Goal: Task Accomplishment & Management: Use online tool/utility

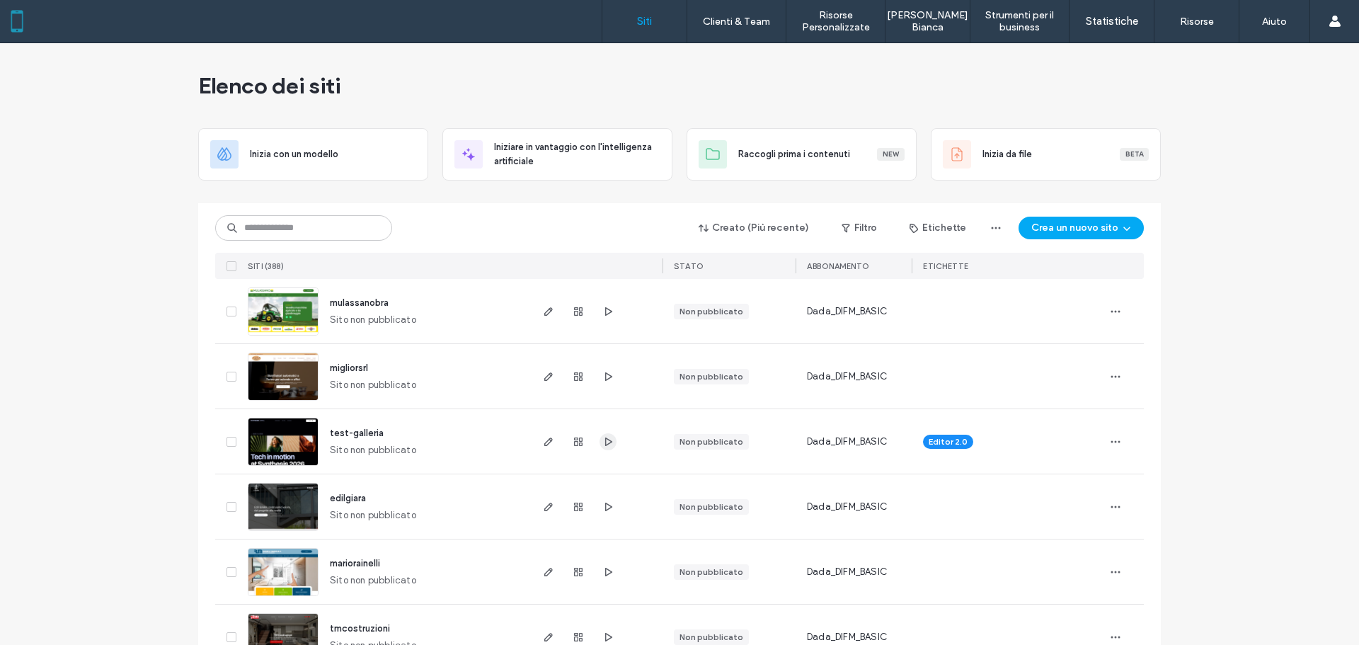
click at [606, 449] on span "button" at bounding box center [608, 441] width 17 height 17
click at [350, 500] on span "edilgiara" at bounding box center [348, 498] width 36 height 11
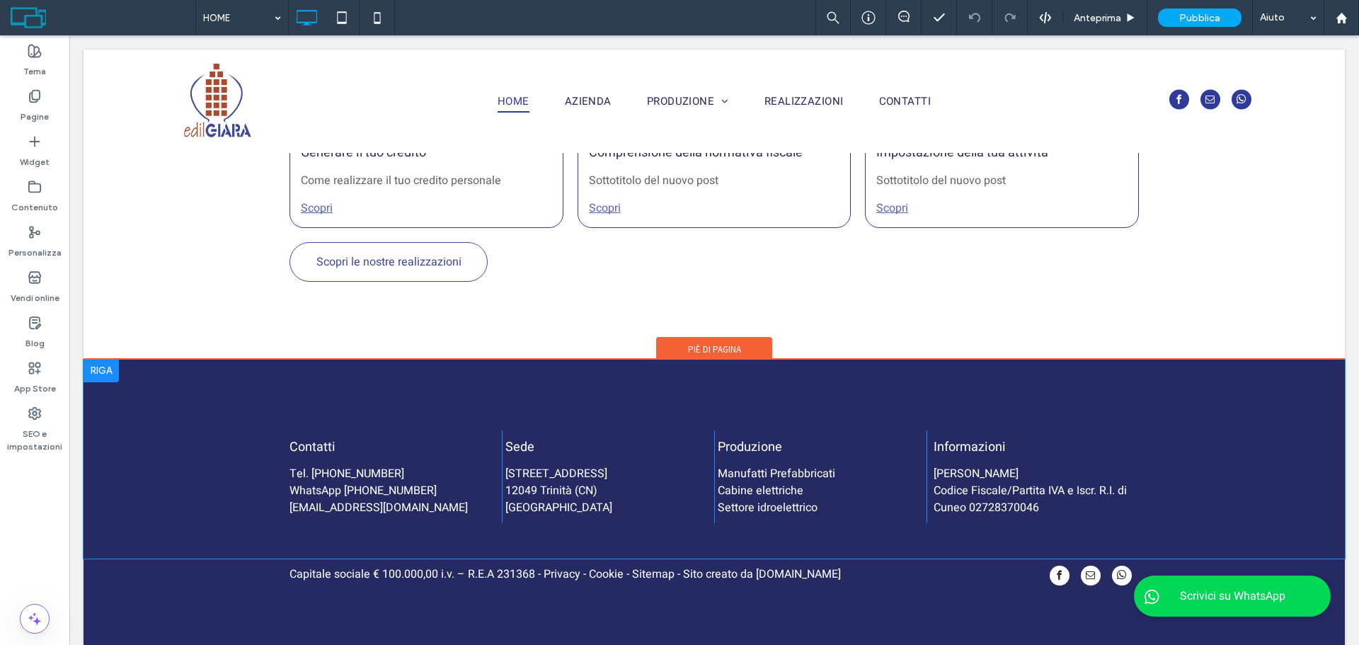
scroll to position [2056, 0]
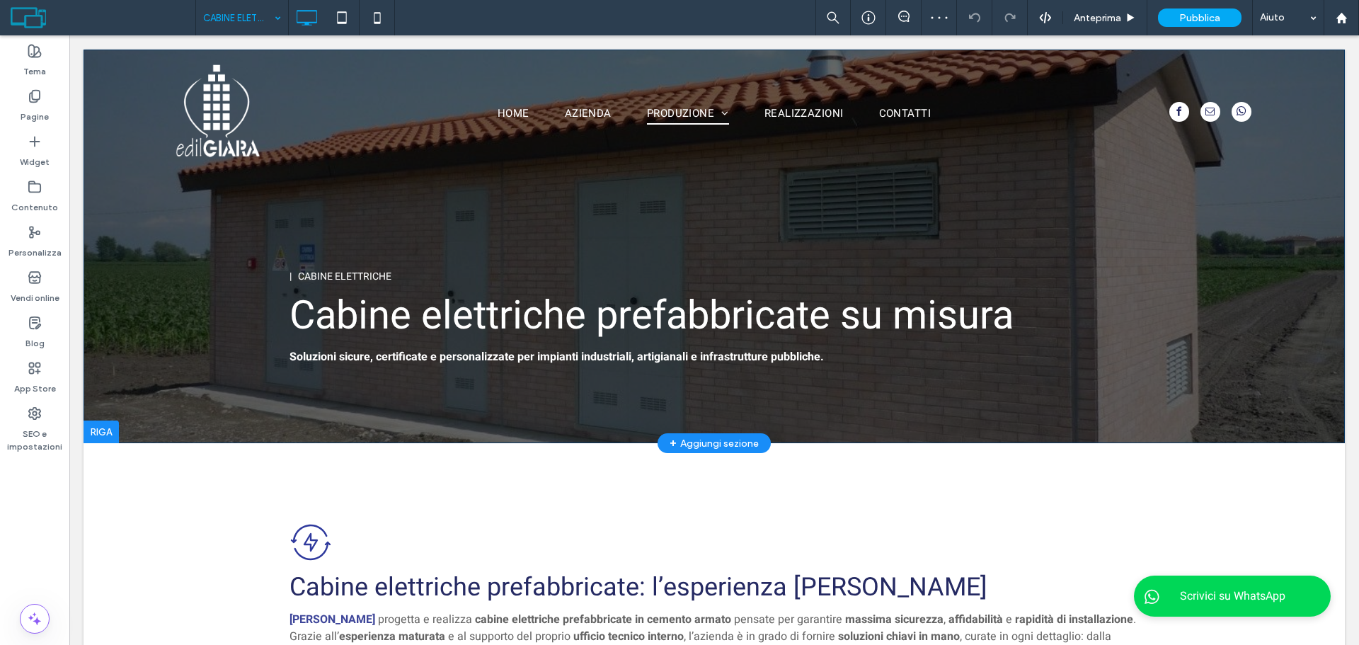
click at [247, 404] on div "| CABINE ELETTRICHE Cabine elettriche prefabbricate su misura Soluzioni sicure,…" at bounding box center [714, 247] width 1261 height 394
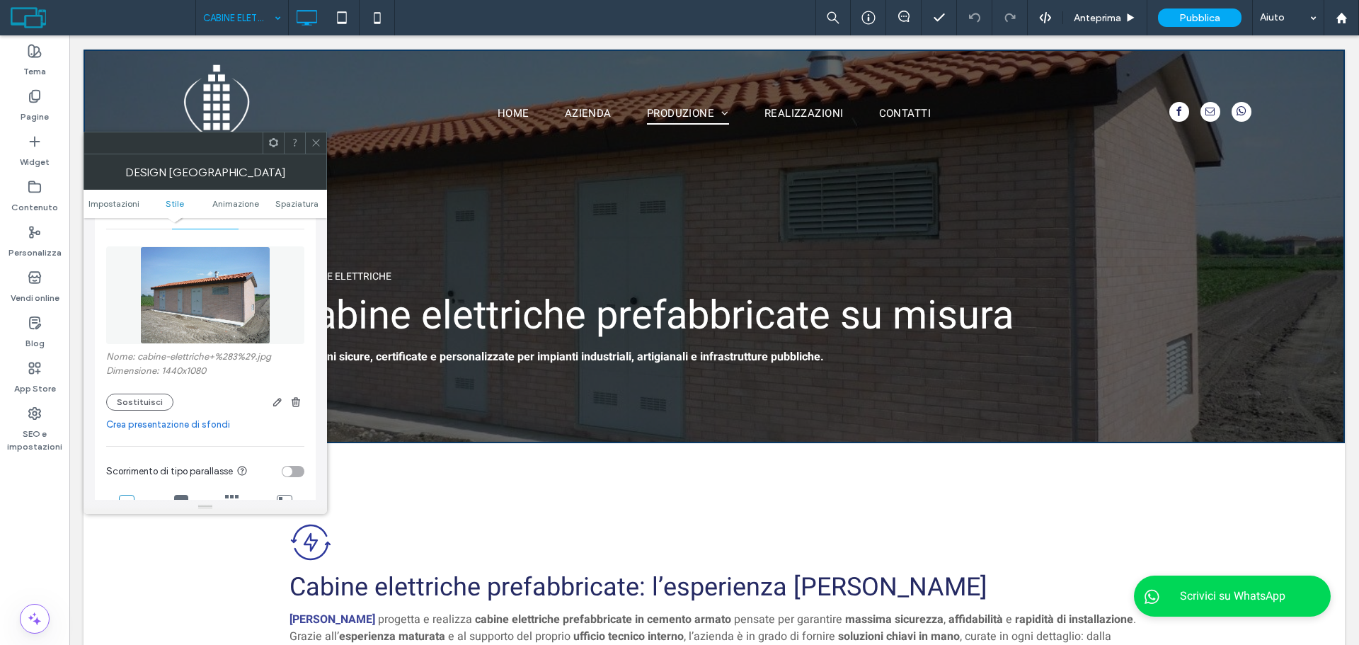
scroll to position [212, 0]
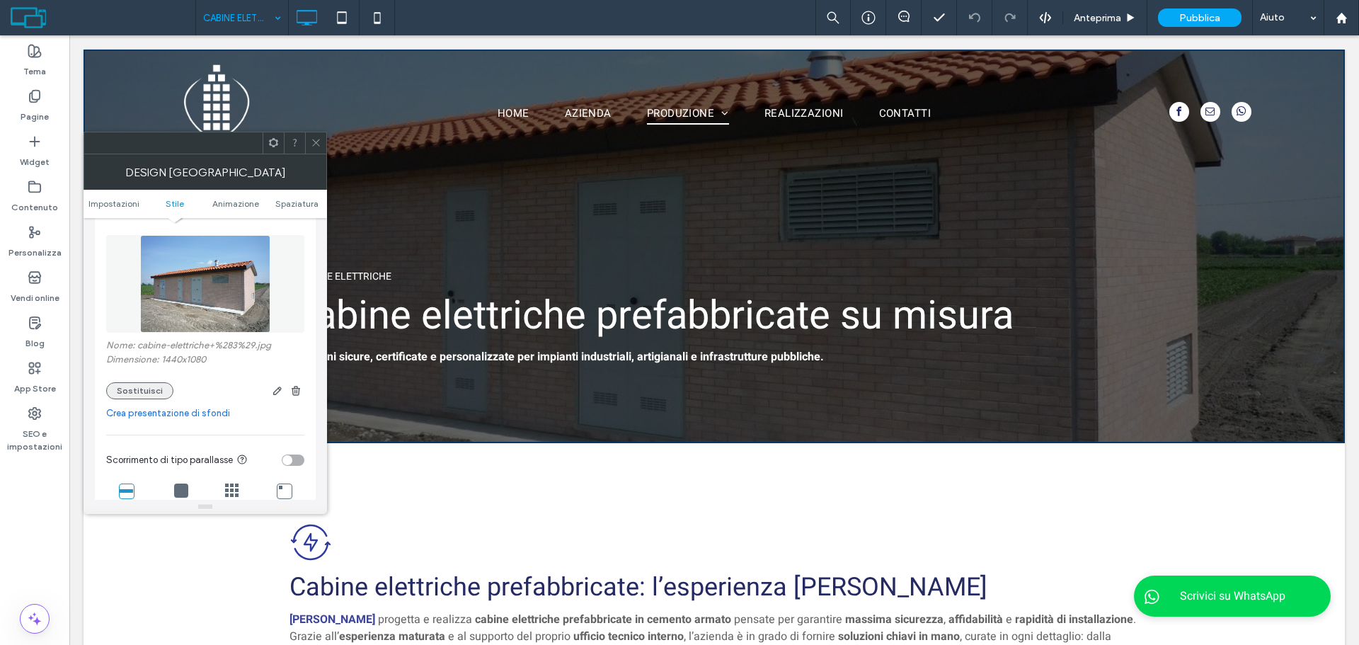
click at [125, 386] on button "Sostituisci" at bounding box center [139, 390] width 67 height 17
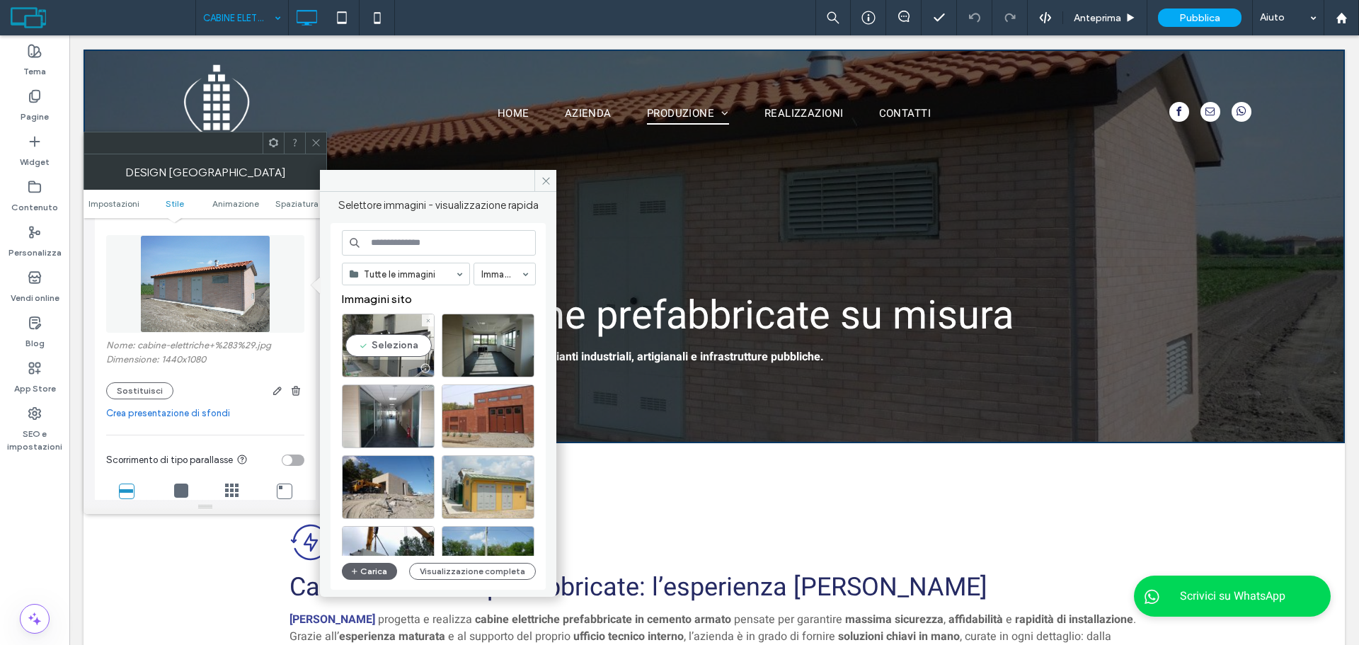
scroll to position [71, 0]
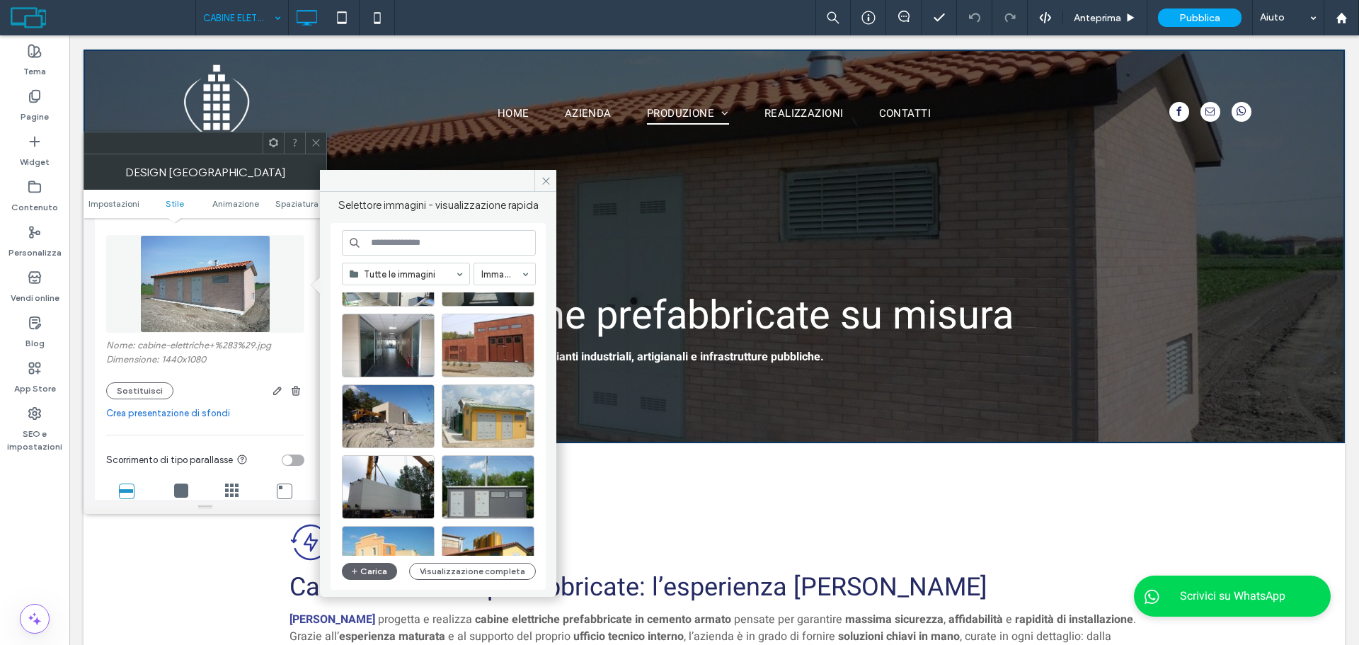
click at [410, 246] on input at bounding box center [439, 242] width 194 height 25
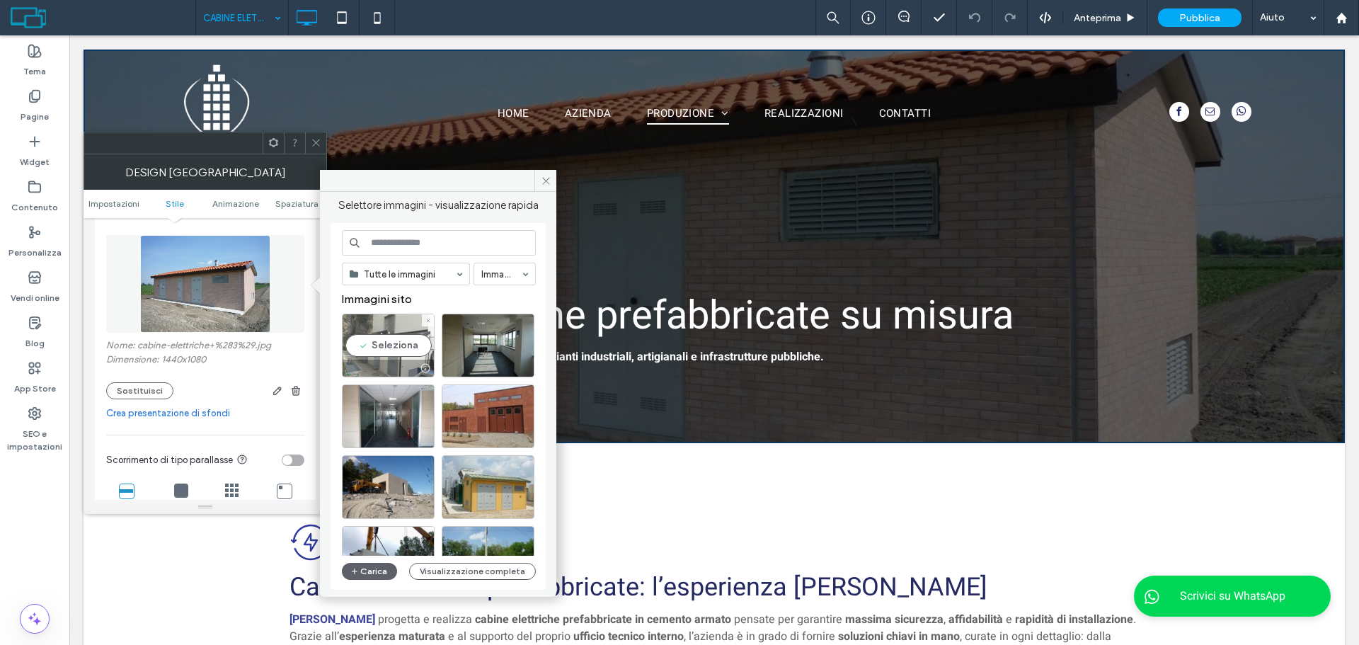
click at [386, 349] on div "Seleziona" at bounding box center [388, 346] width 93 height 64
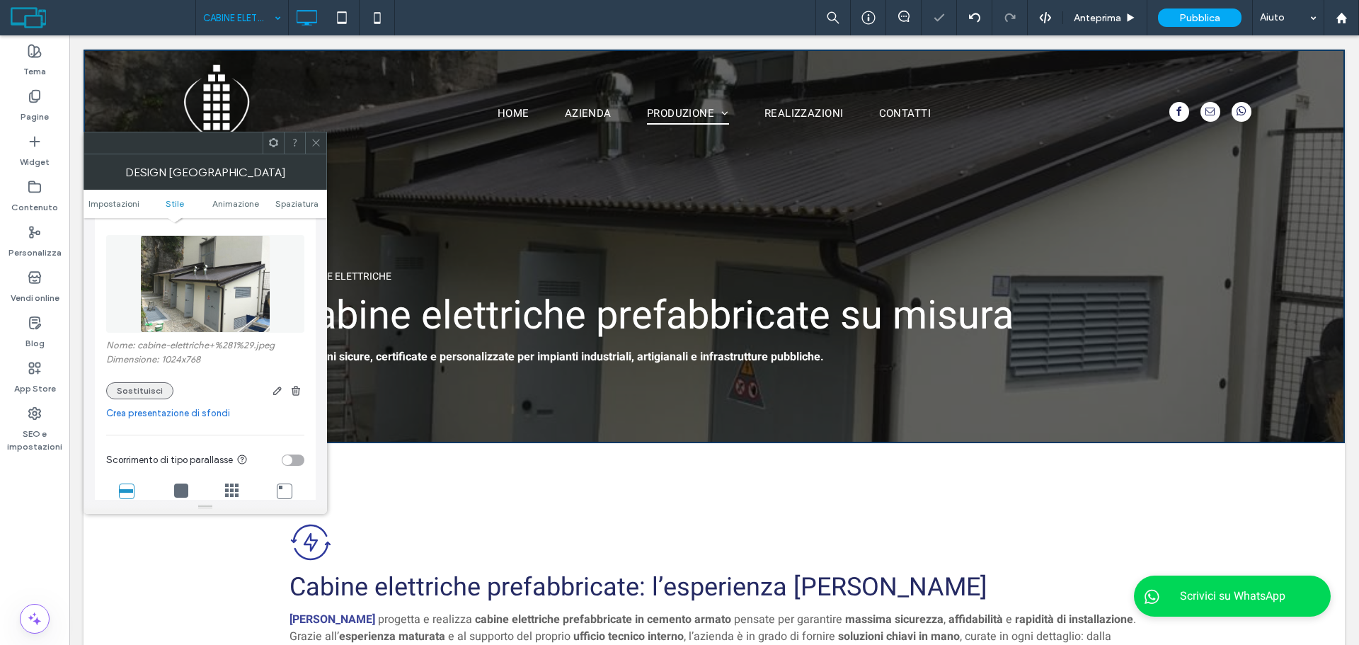
click at [122, 387] on button "Sostituisci" at bounding box center [139, 390] width 67 height 17
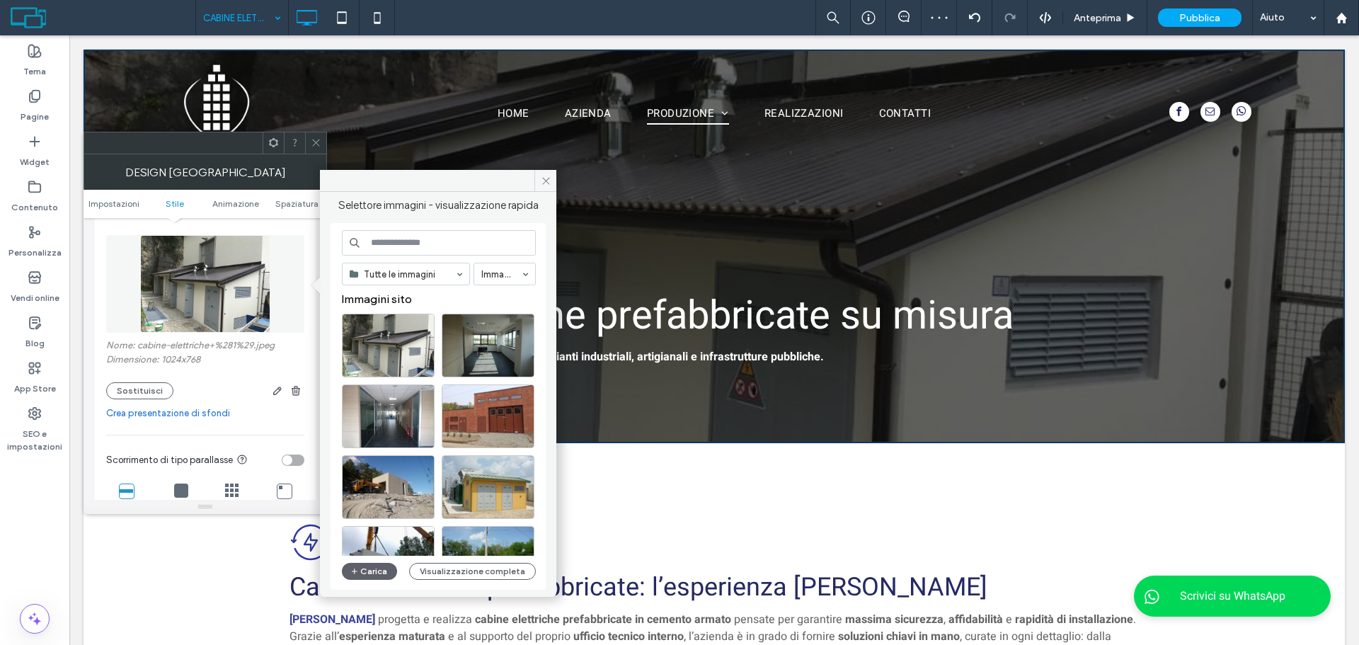
click at [425, 243] on input at bounding box center [439, 242] width 194 height 25
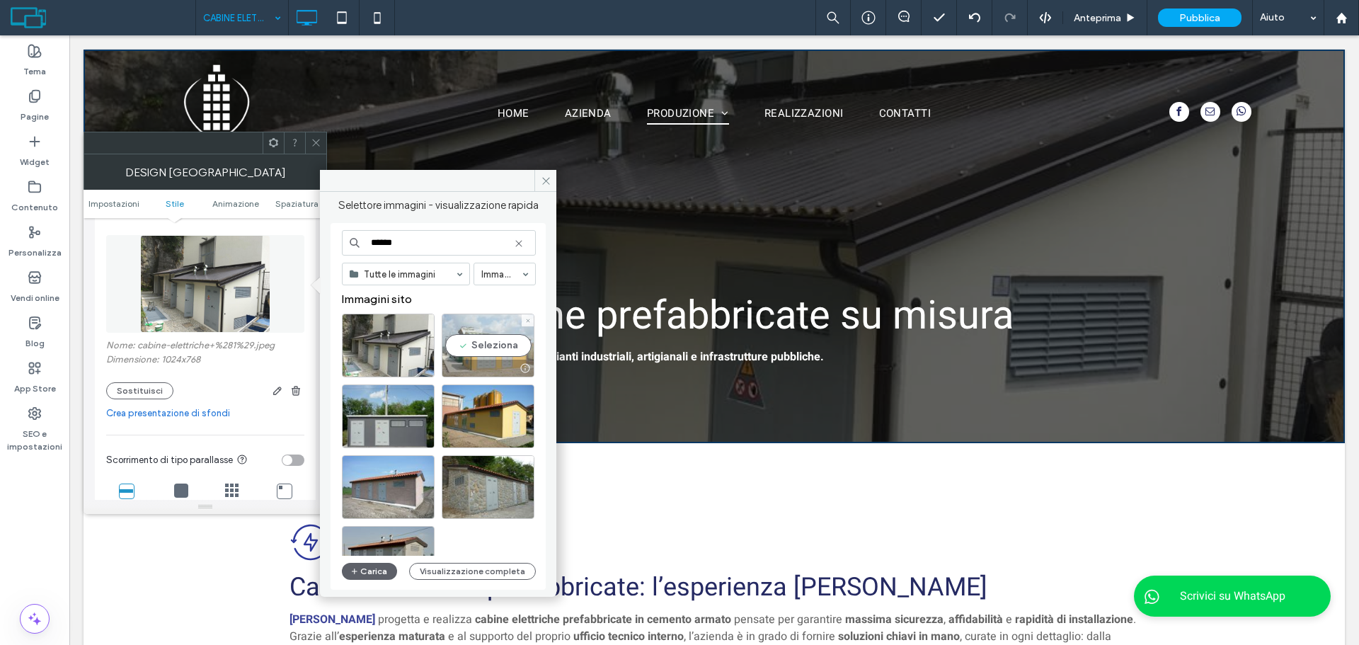
type input "******"
click at [462, 343] on div "Seleziona" at bounding box center [488, 346] width 93 height 64
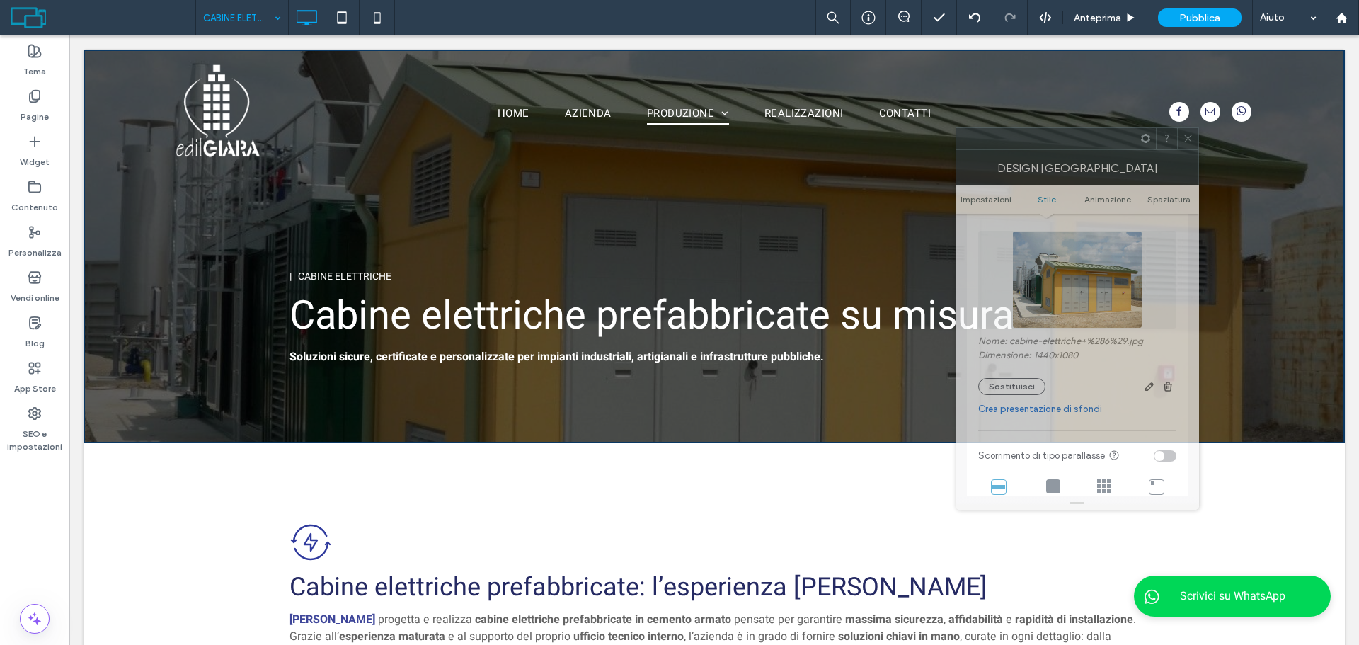
drag, startPoint x: 245, startPoint y: 148, endPoint x: 1117, endPoint y: 144, distance: 872.1
click at [1117, 144] on div at bounding box center [1045, 138] width 178 height 21
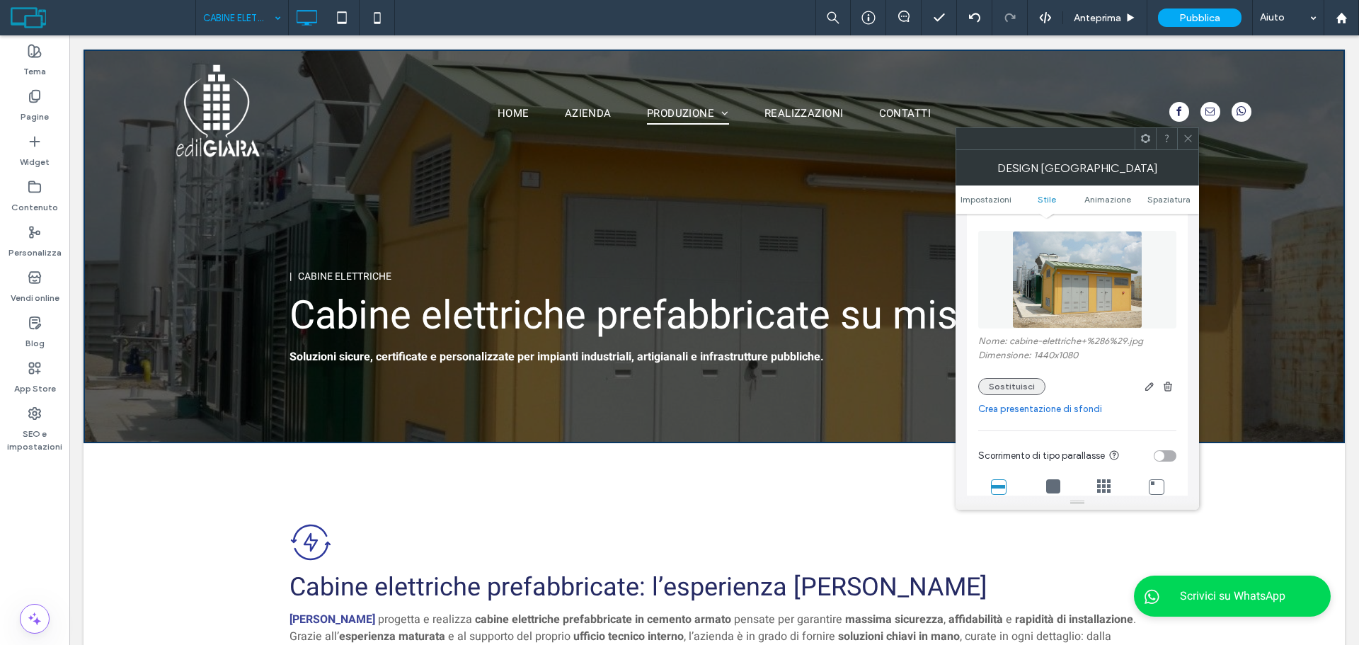
click at [1013, 382] on button "Sostituisci" at bounding box center [1011, 386] width 67 height 17
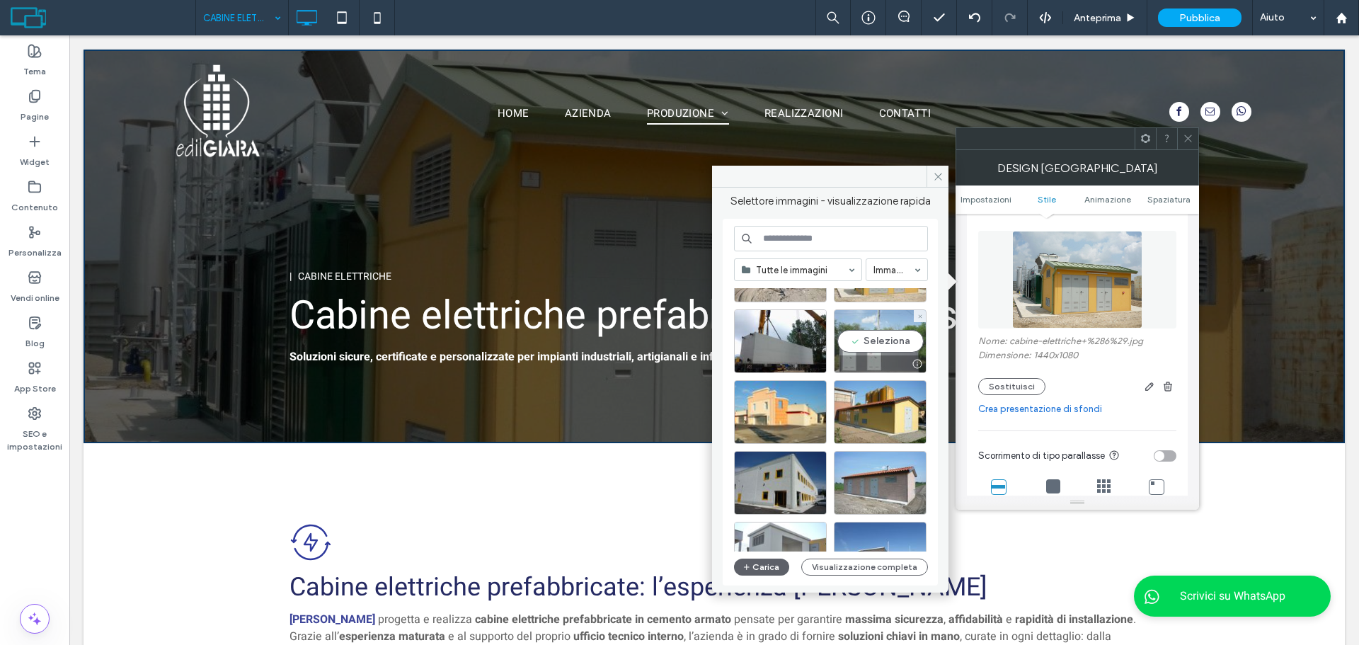
scroll to position [142, 0]
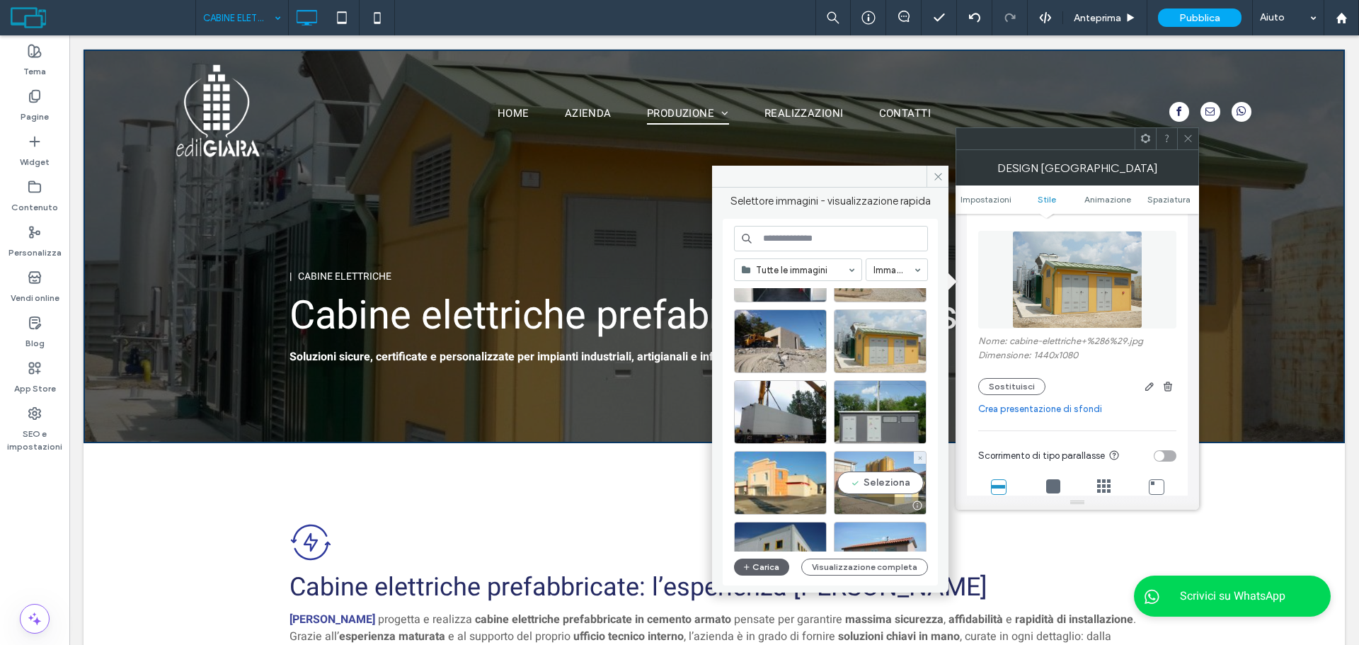
click at [887, 474] on div "Seleziona" at bounding box center [880, 483] width 93 height 64
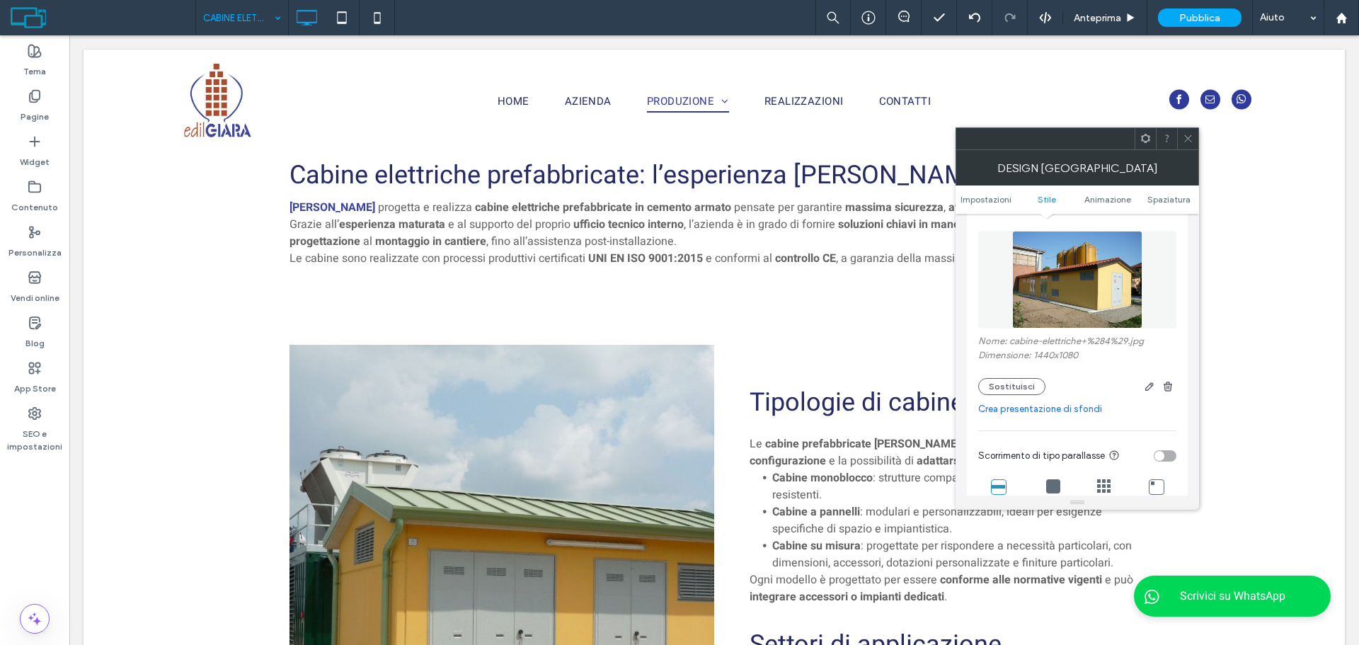
scroll to position [0, 0]
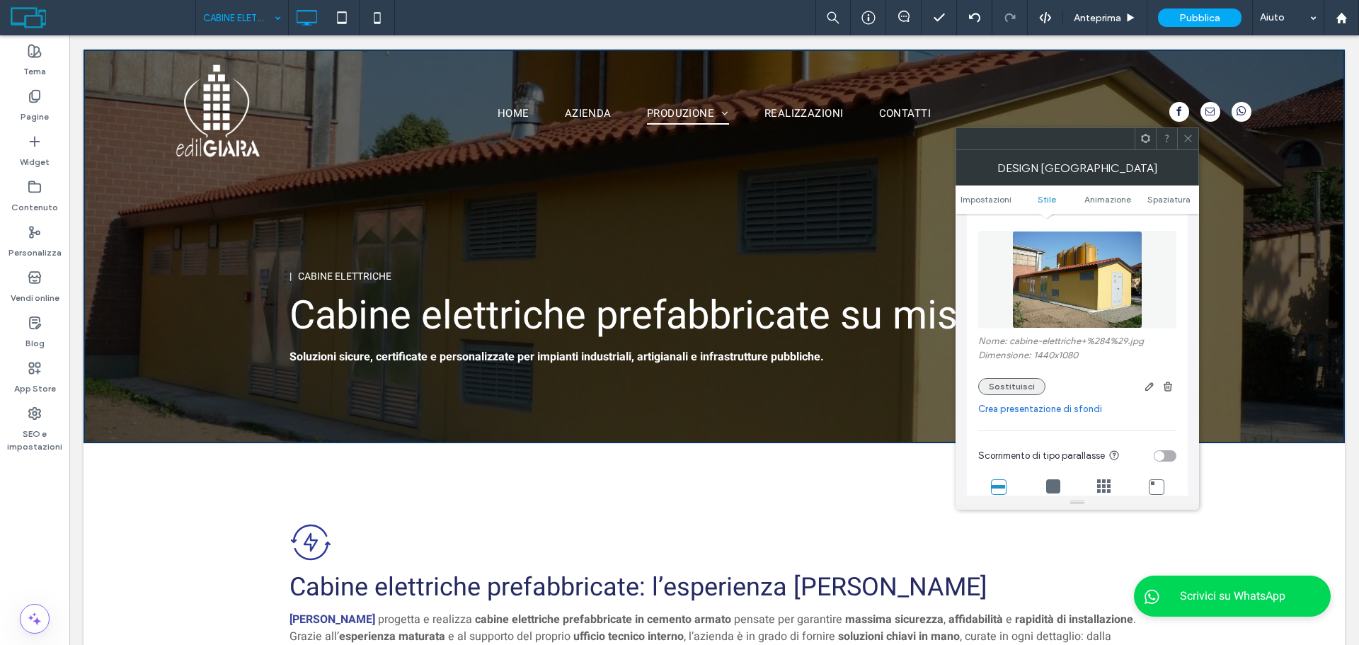
click at [987, 380] on button "Sostituisci" at bounding box center [1011, 386] width 67 height 17
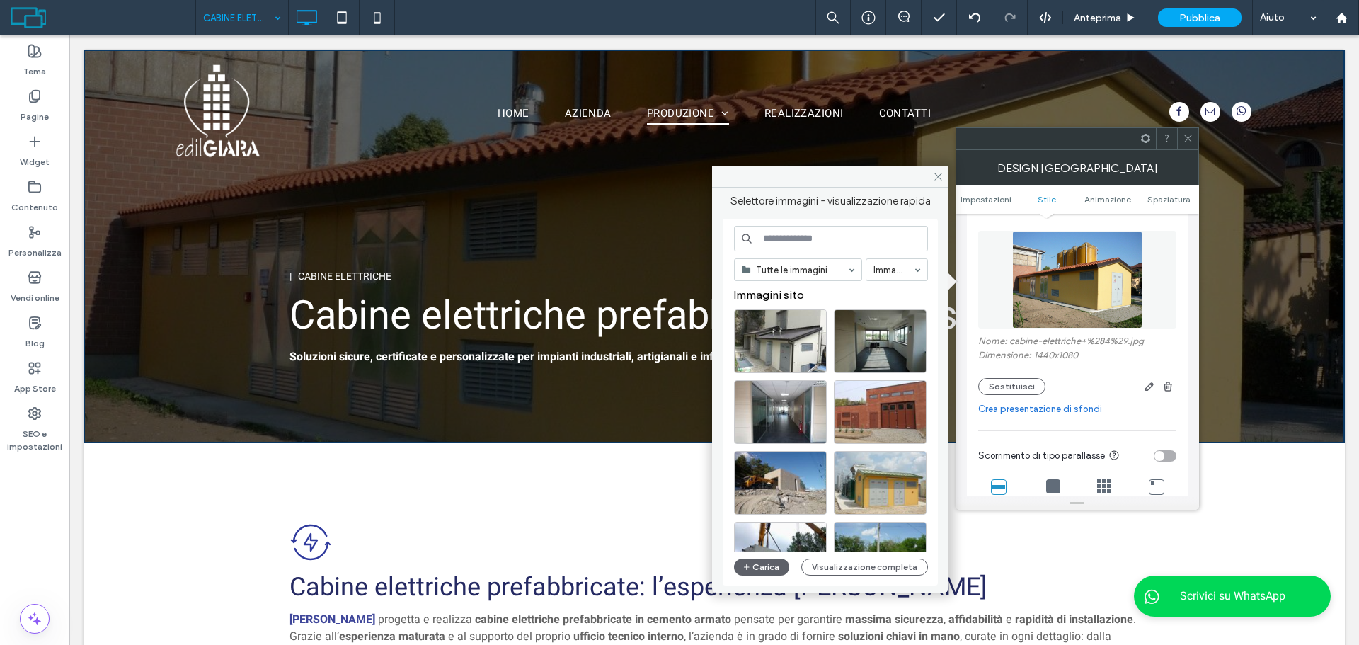
click at [837, 230] on input at bounding box center [831, 238] width 194 height 25
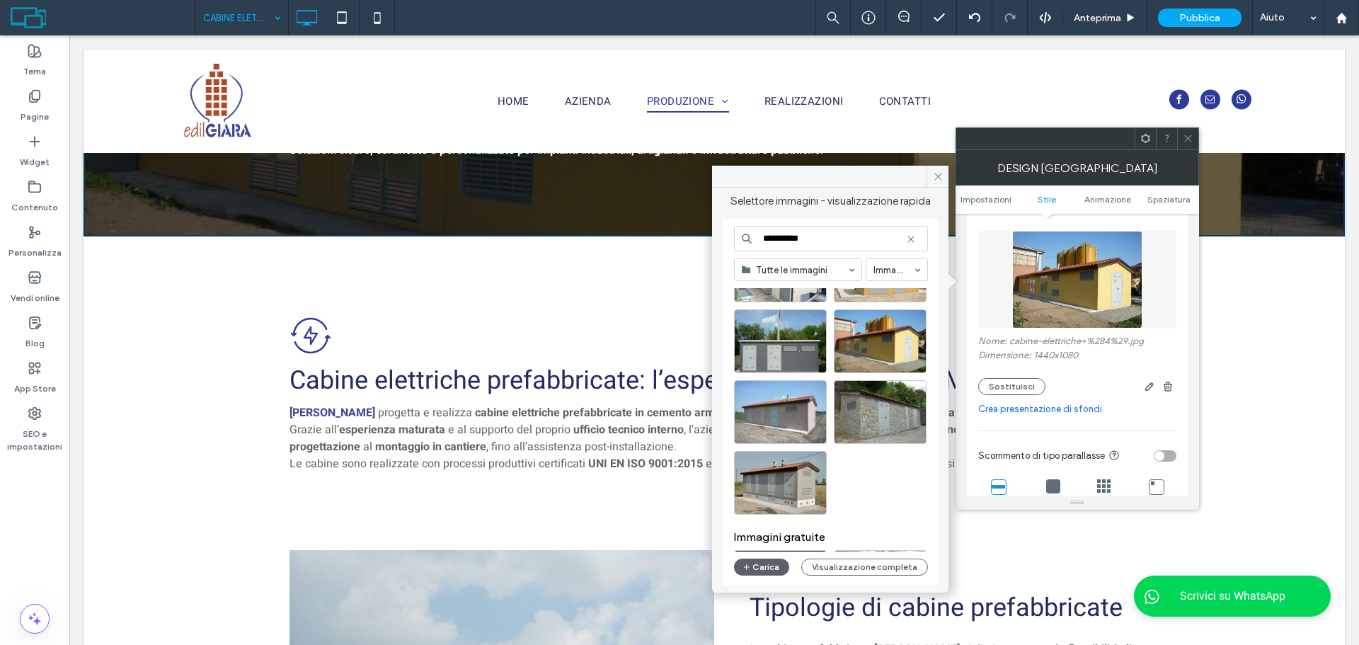
scroll to position [205, 0]
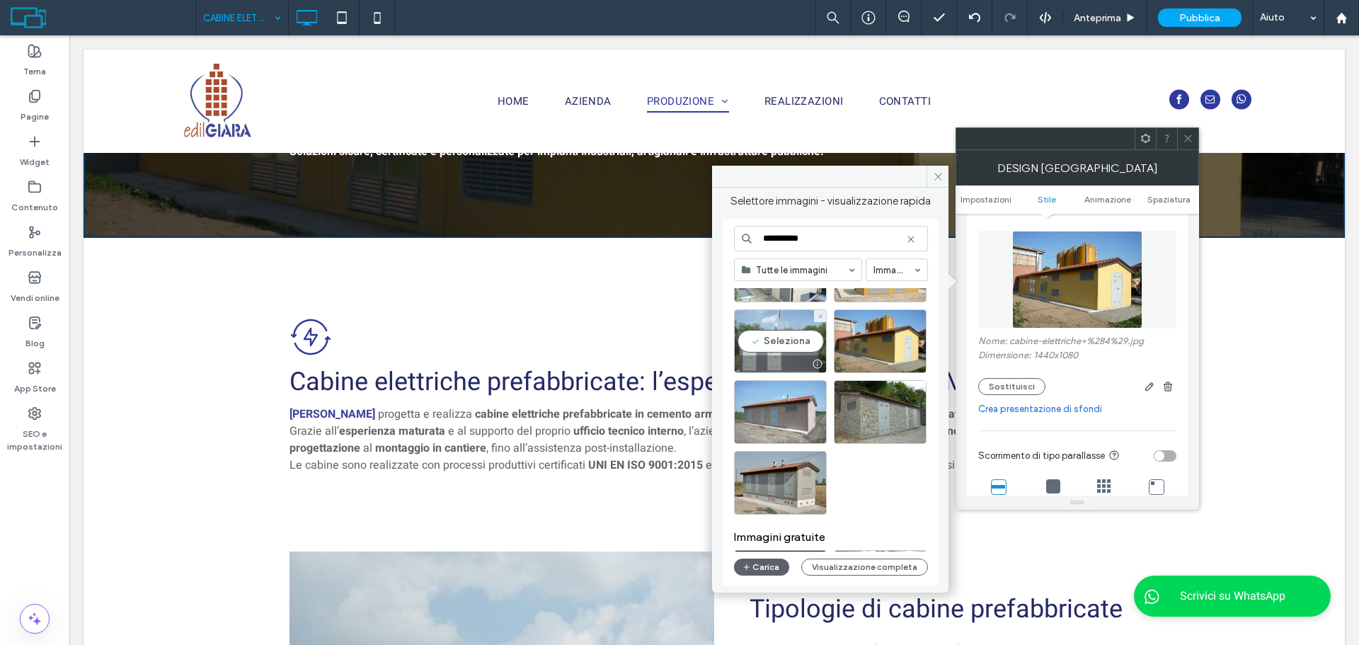
type input "**********"
drag, startPoint x: 790, startPoint y: 335, endPoint x: 689, endPoint y: 311, distance: 104.0
click at [790, 335] on div "Seleziona" at bounding box center [780, 341] width 93 height 64
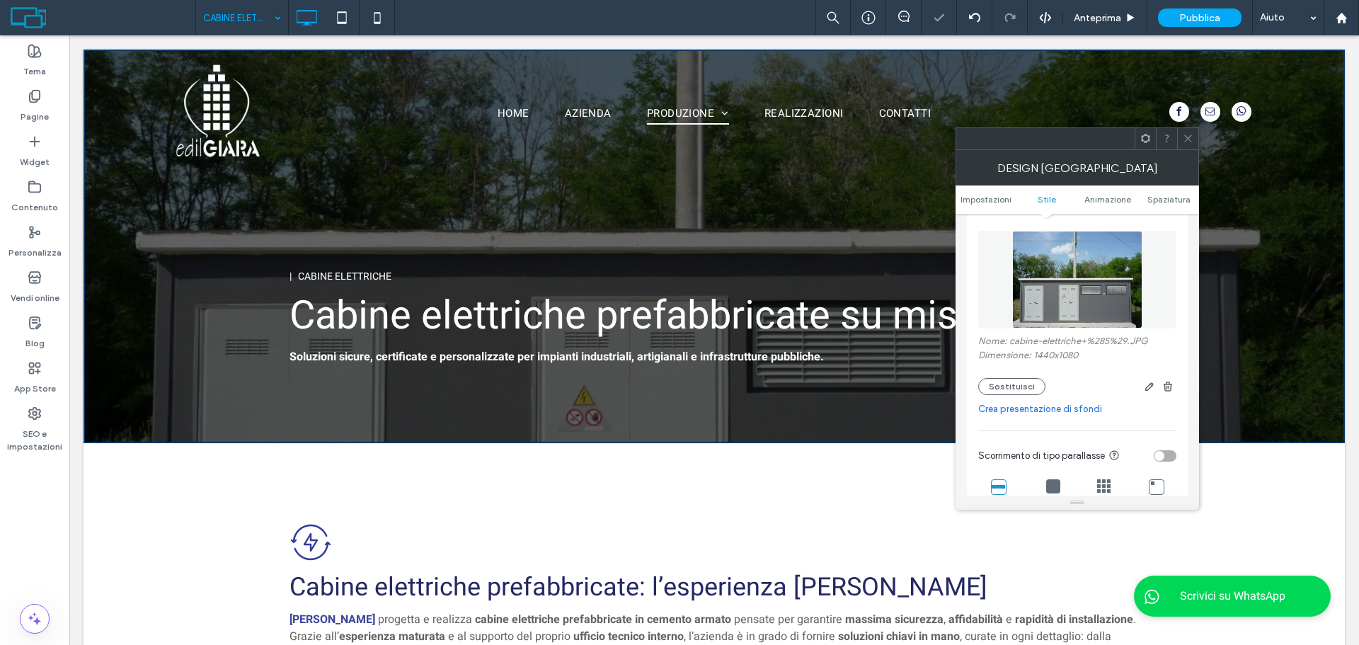
scroll to position [425, 0]
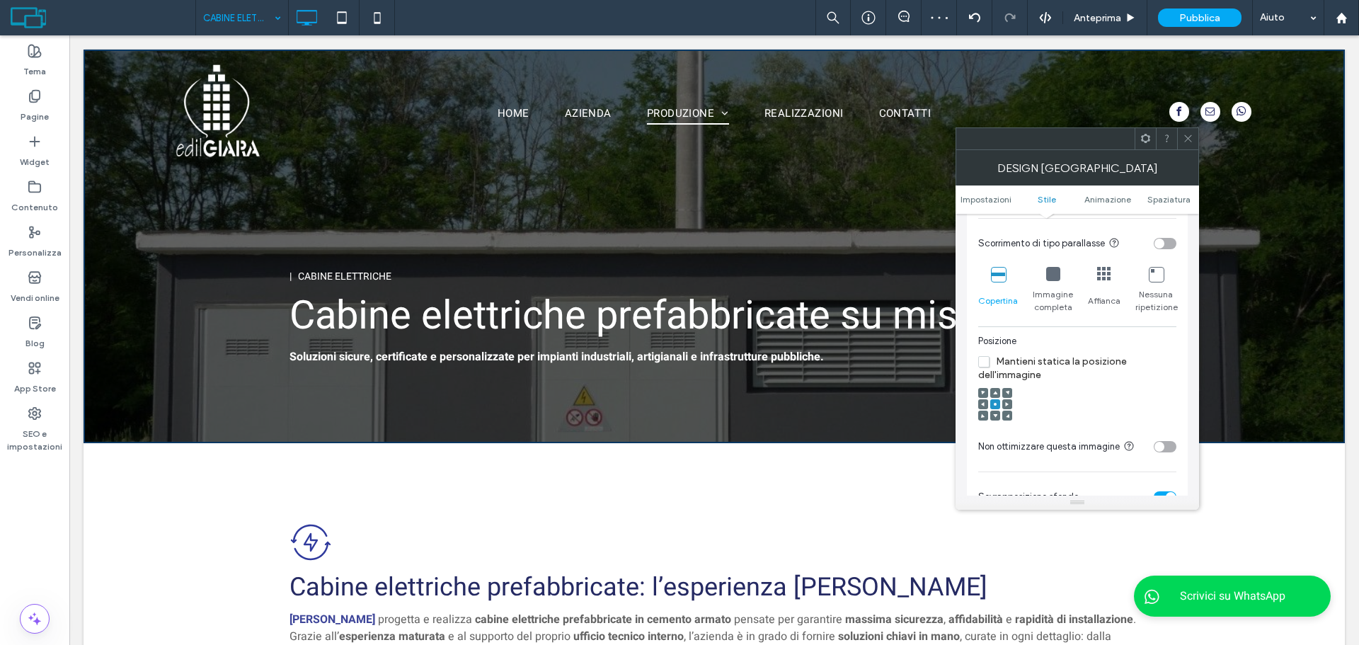
click at [992, 416] on div at bounding box center [995, 416] width 10 height 10
click at [998, 416] on div at bounding box center [995, 416] width 10 height 10
click at [996, 416] on use at bounding box center [995, 416] width 4 height 4
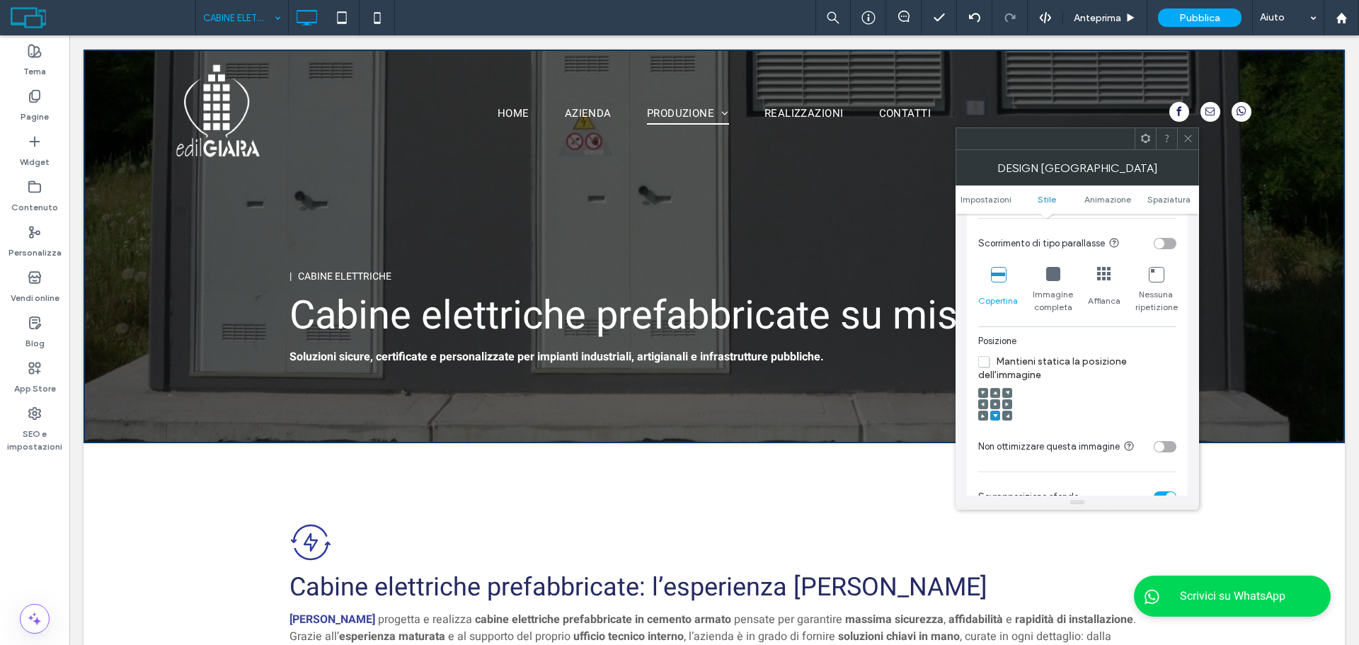
click at [992, 403] on div at bounding box center [995, 404] width 10 height 10
click at [995, 403] on use at bounding box center [995, 404] width 3 height 3
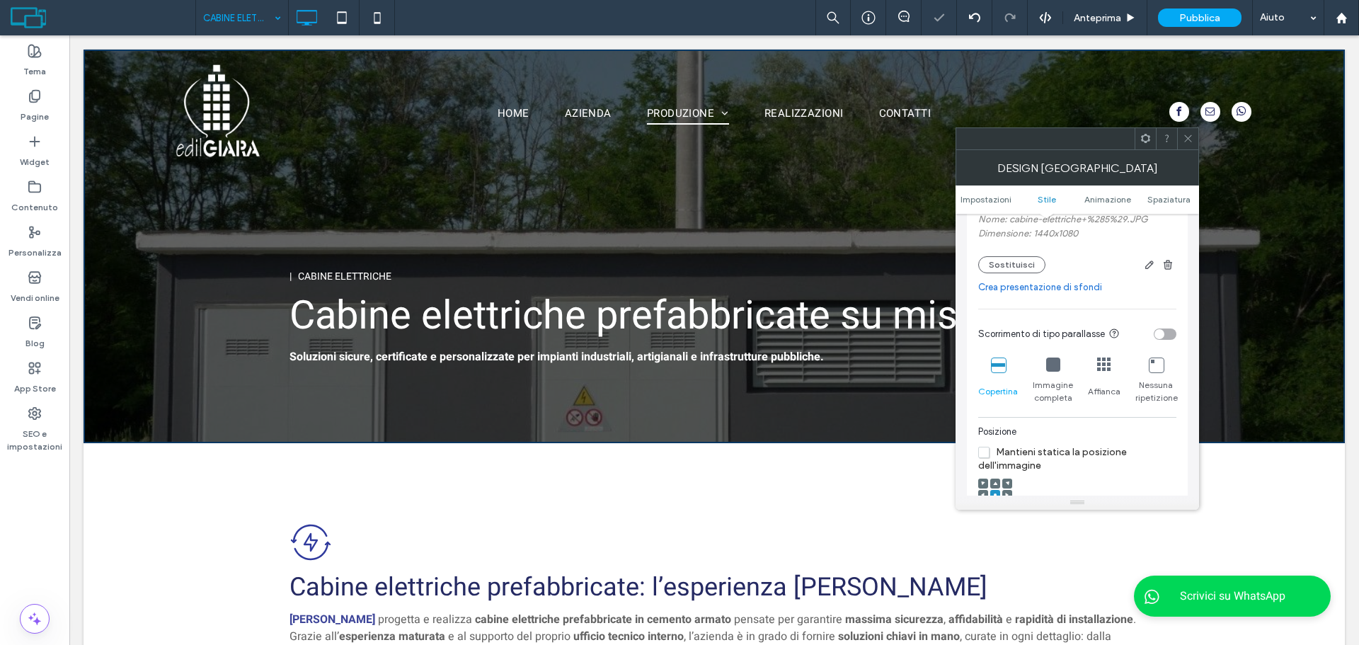
scroll to position [283, 0]
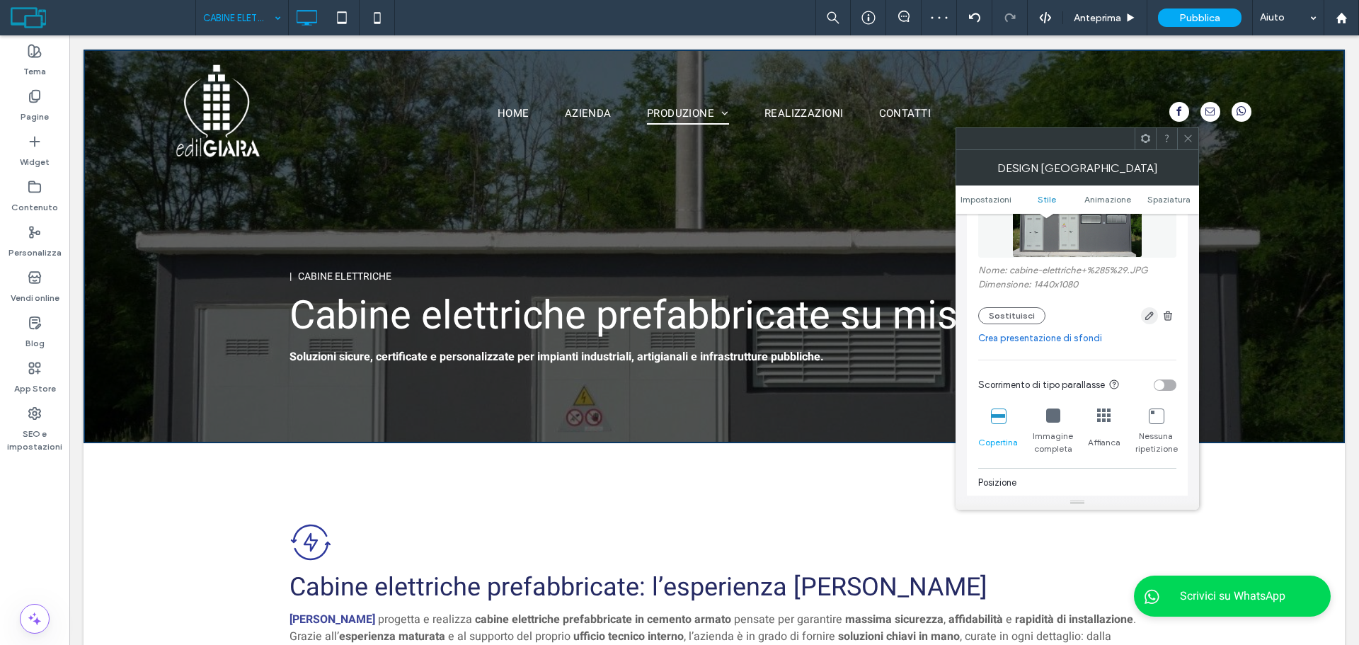
click at [1148, 314] on use "button" at bounding box center [1149, 315] width 8 height 8
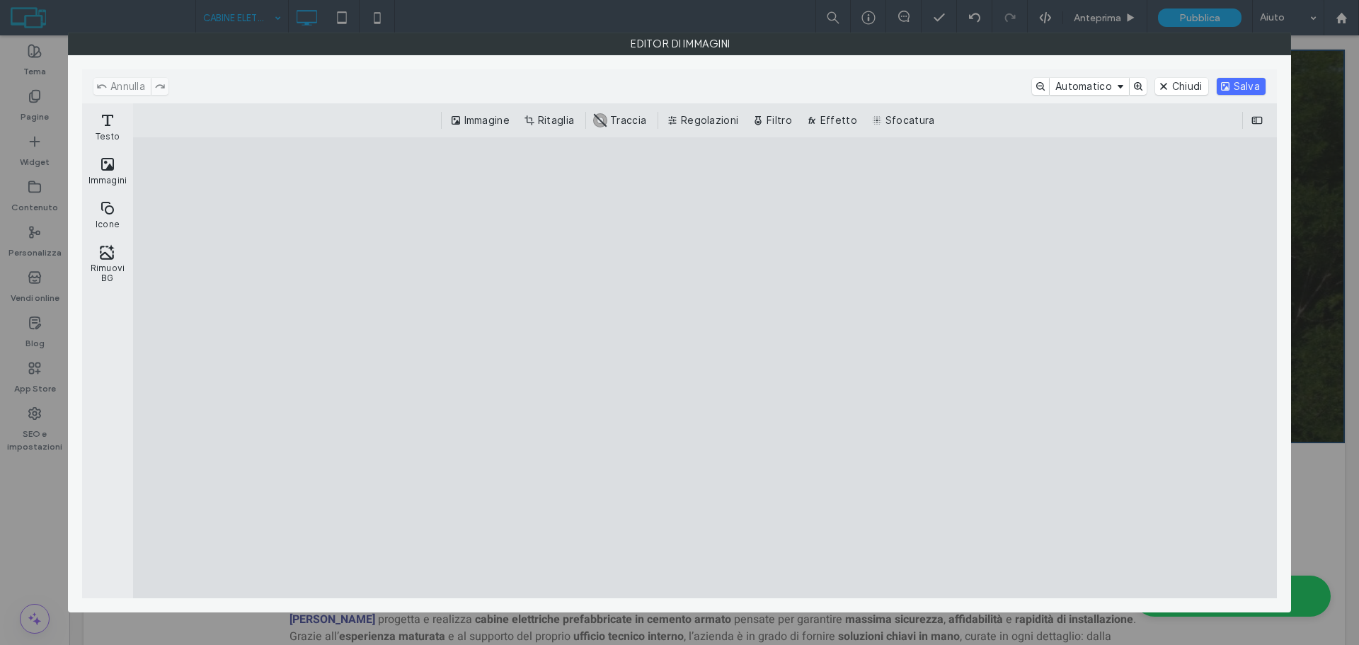
click at [540, 129] on div "Immagine Ritaglia #ABABAB Traccia Regolazioni Filtro Effetto Sfocatura" at bounding box center [705, 120] width 1144 height 34
click at [554, 108] on div "Immagine Ritaglia #ABABAB Traccia Regolazioni Filtro Effetto Sfocatura" at bounding box center [705, 120] width 1144 height 34
click at [553, 118] on button "Ritaglia" at bounding box center [550, 120] width 59 height 17
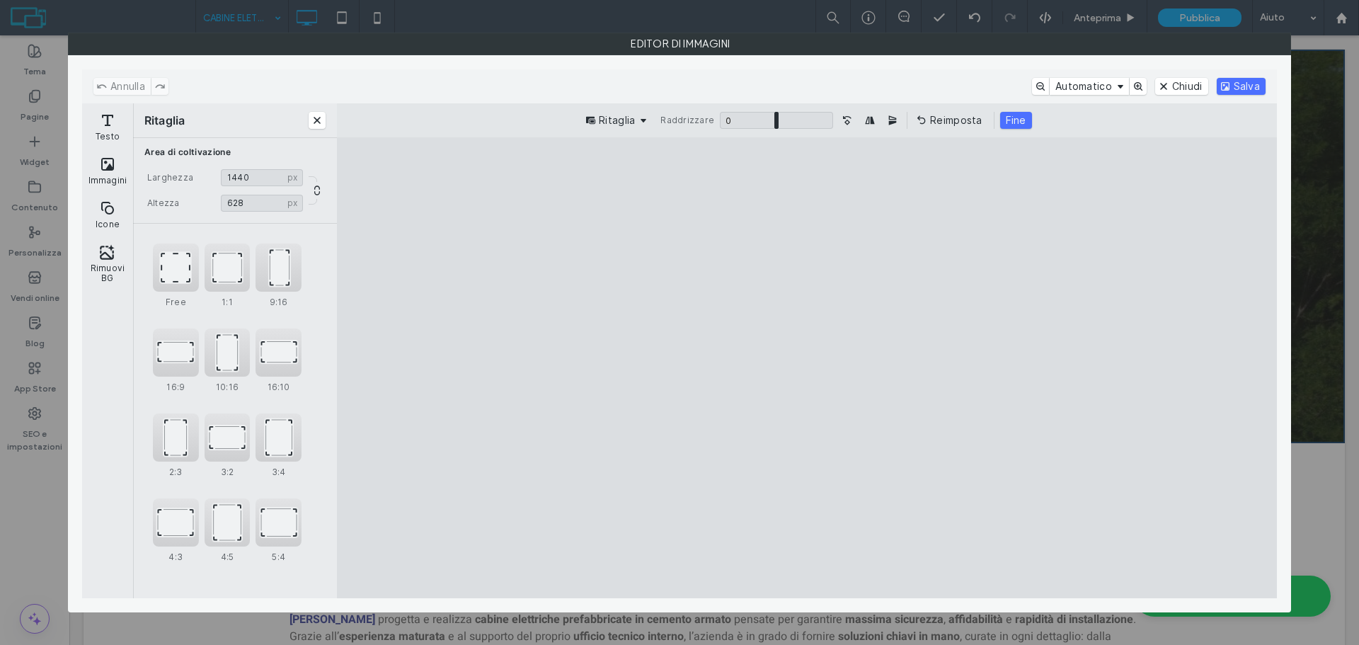
type input "***"
drag, startPoint x: 811, startPoint y: 185, endPoint x: 806, endPoint y: 340, distance: 154.4
click at [807, 367] on cesdk-canvas "Editor / piattaforma / website builder canvas" at bounding box center [807, 367] width 0 height 0
click at [1235, 94] on button "Salva" at bounding box center [1241, 86] width 49 height 17
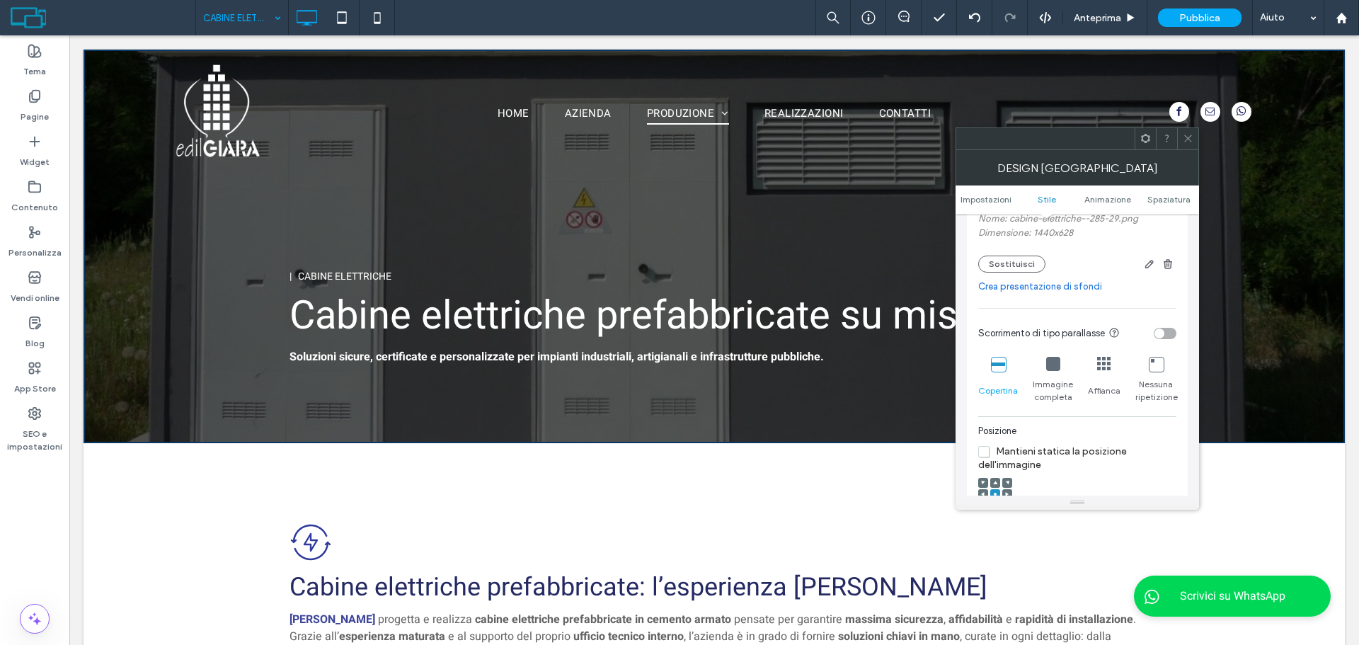
scroll to position [425, 0]
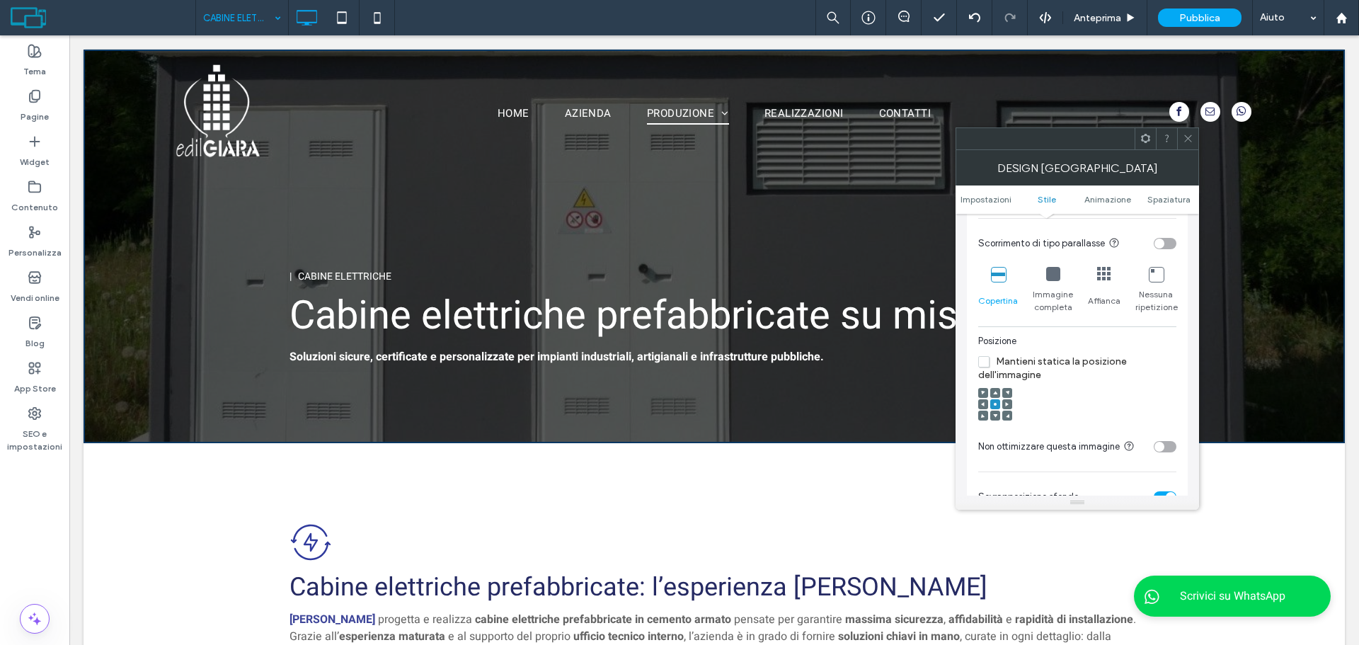
click at [993, 393] on icon at bounding box center [995, 393] width 4 height 4
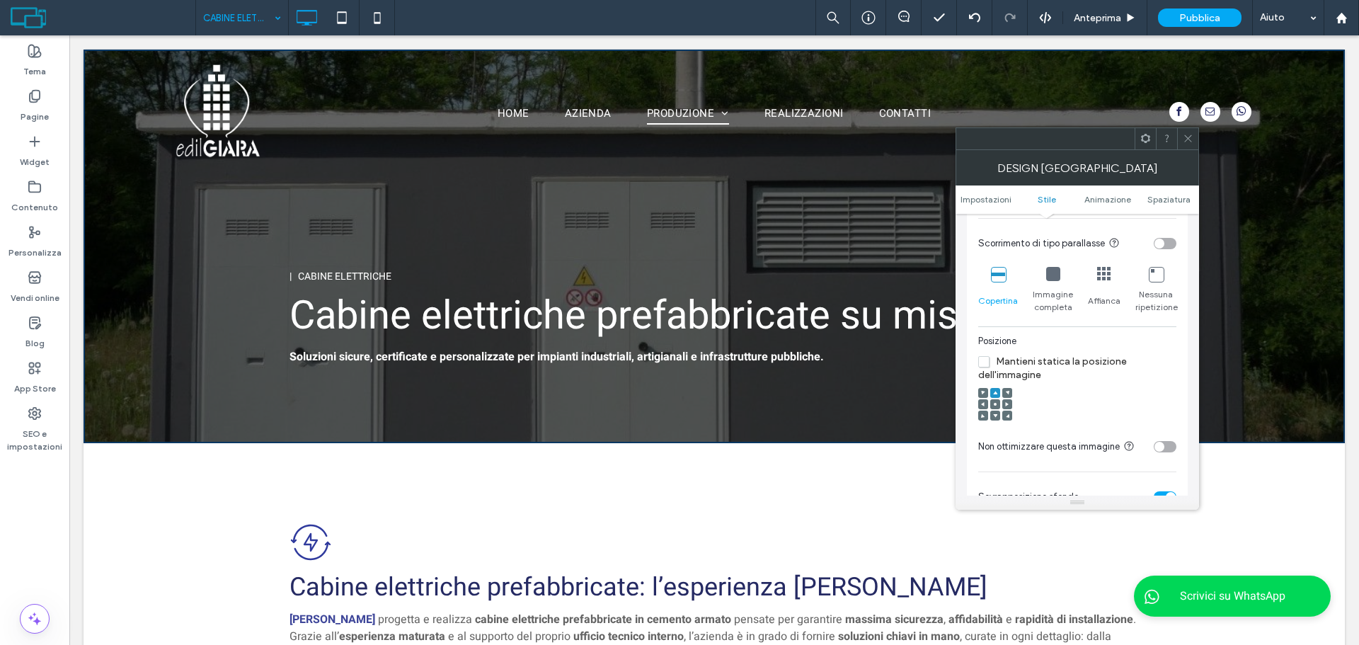
click at [993, 405] on icon at bounding box center [995, 404] width 4 height 4
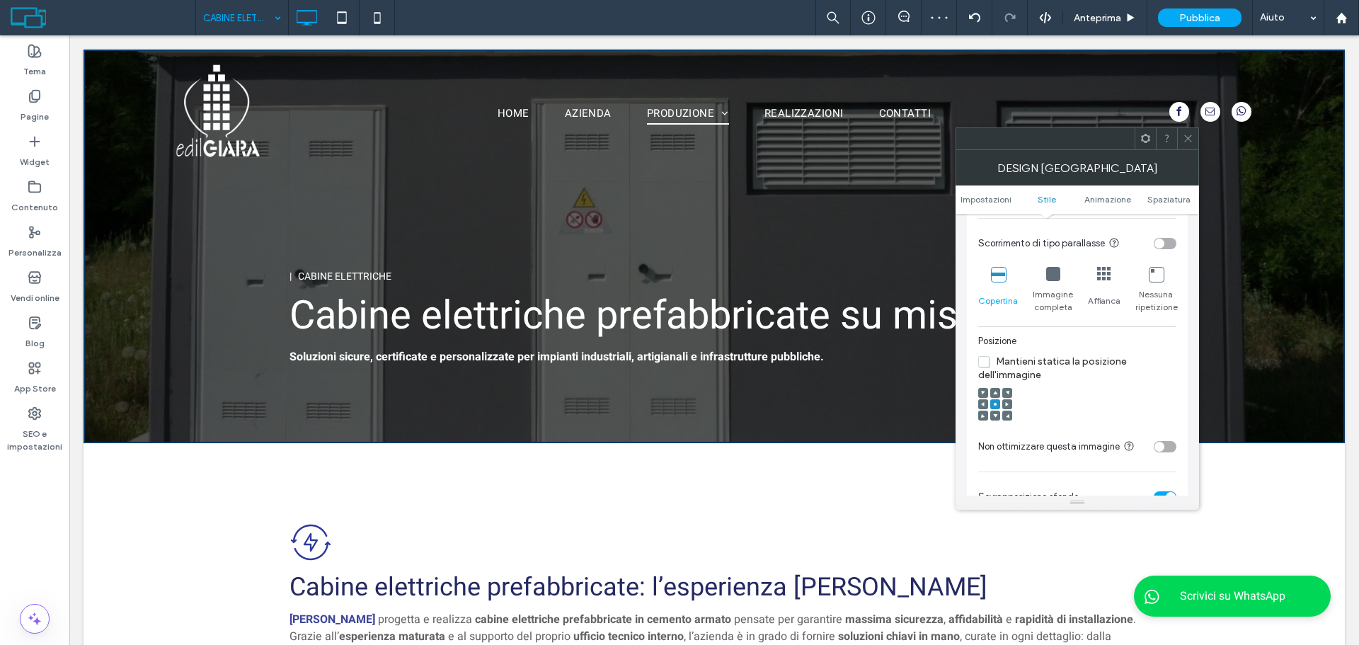
click at [1184, 142] on icon at bounding box center [1188, 138] width 11 height 11
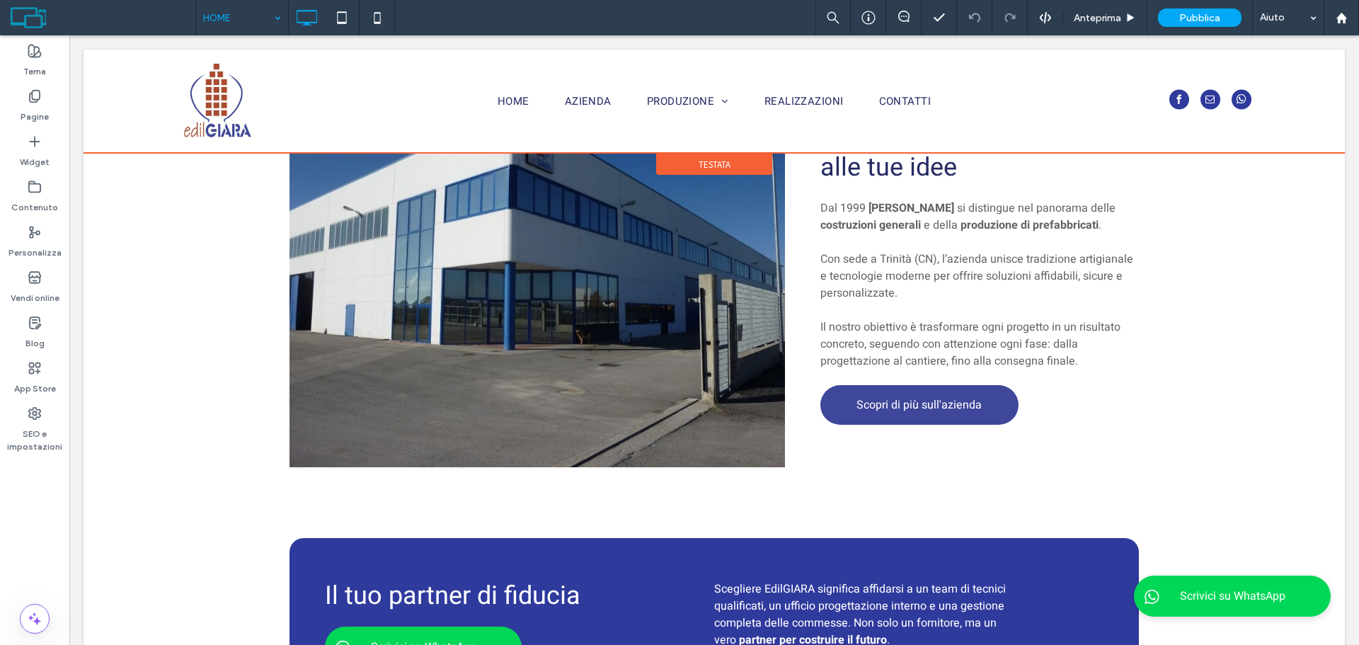
scroll to position [782, 0]
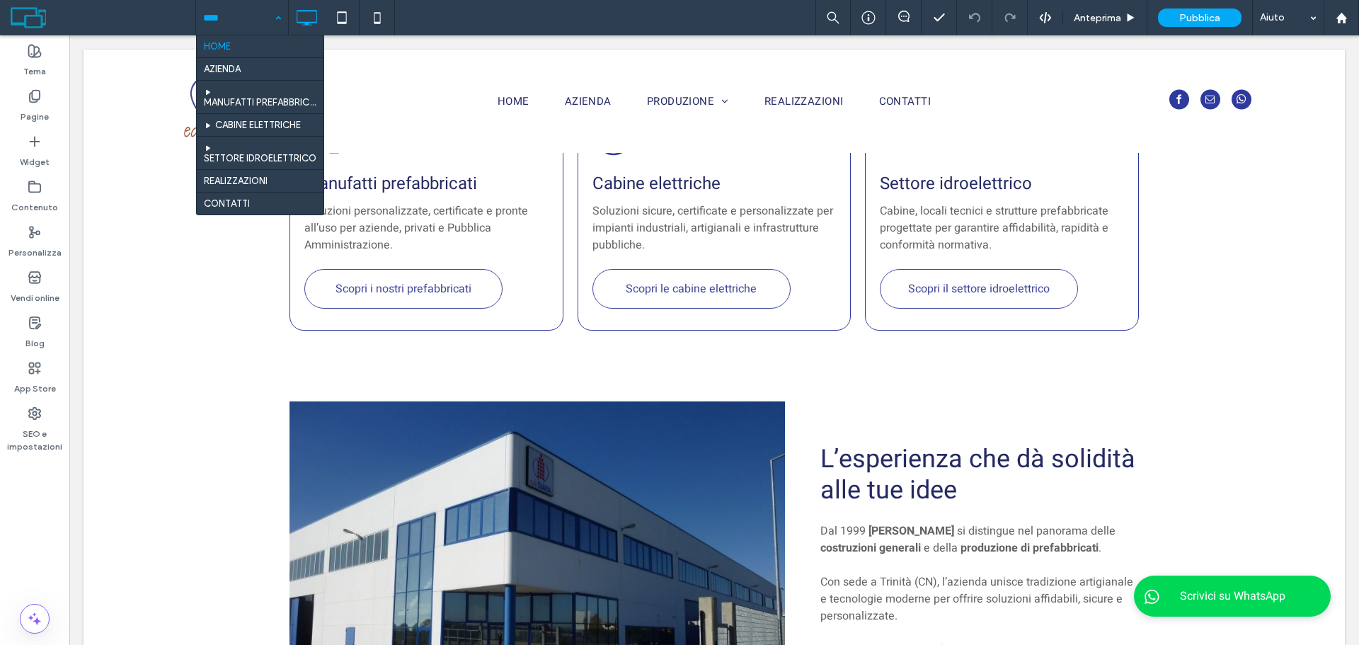
click at [270, 26] on div "HOME AZIENDA MANUFATTI PREFABBRICATI CABINE ELETTRICHE SETTORE IDROELETTRICO RE…" at bounding box center [242, 17] width 92 height 35
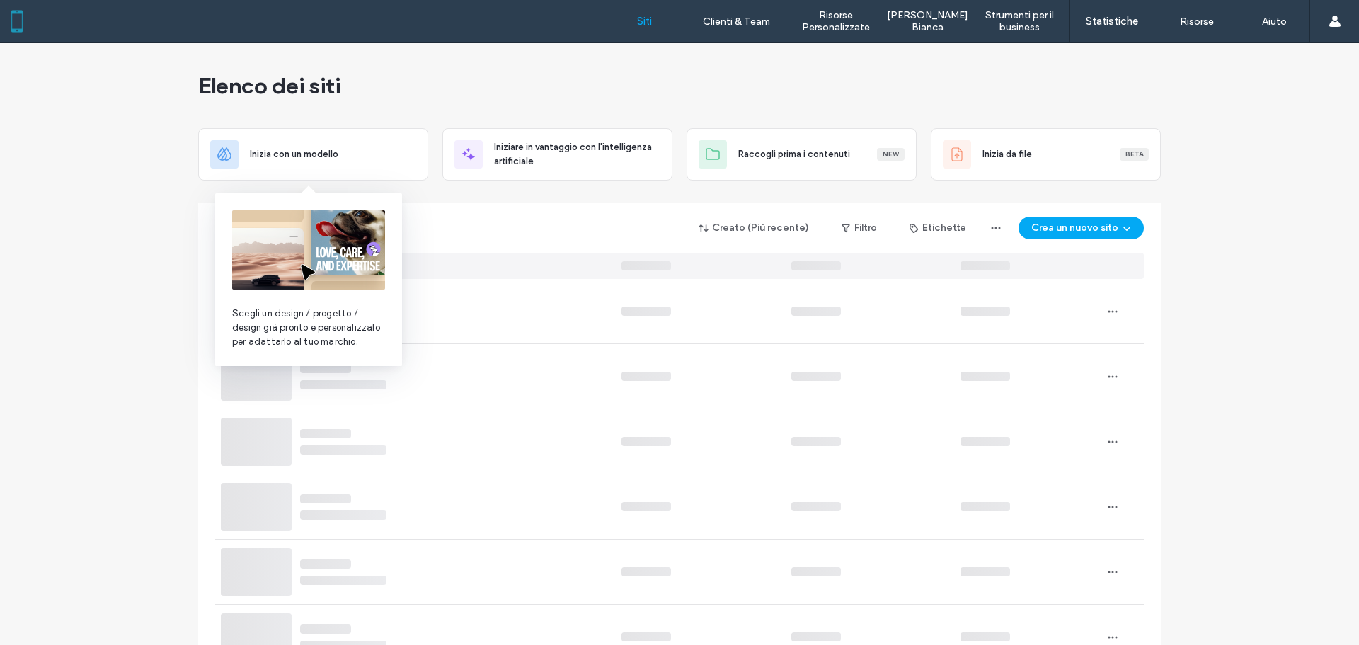
click at [346, 232] on input at bounding box center [303, 227] width 177 height 25
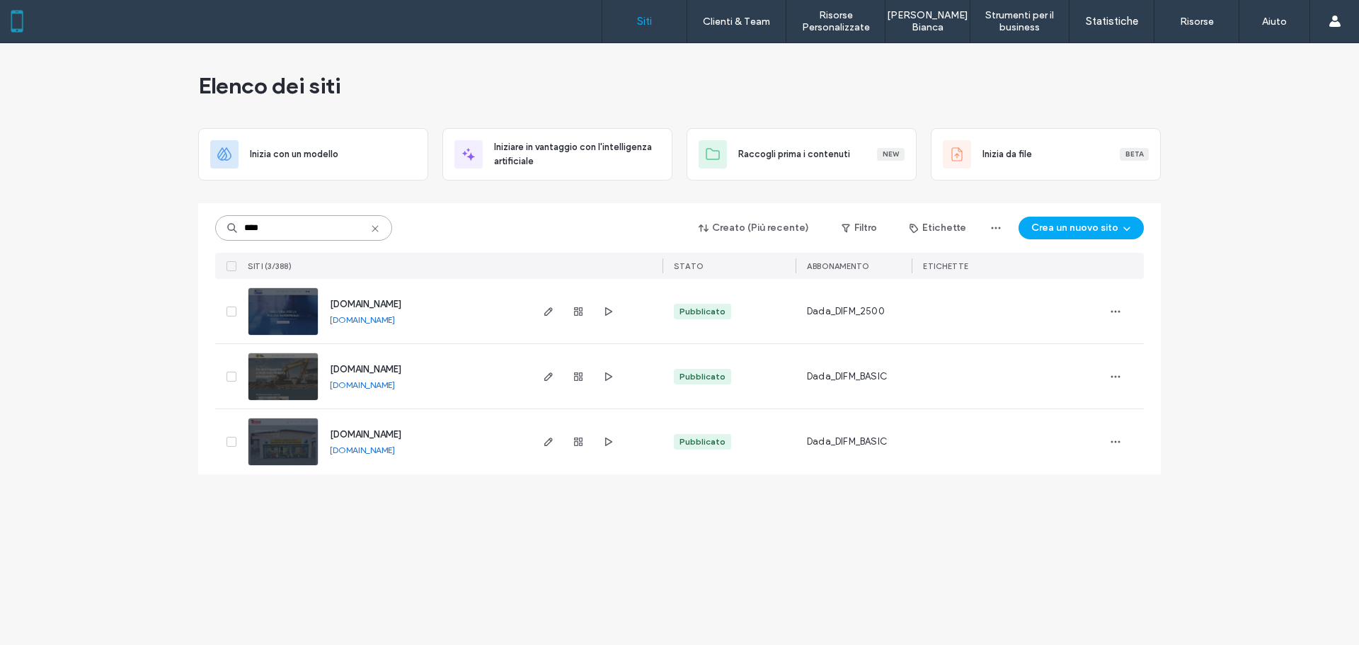
type input "****"
click at [392, 321] on link "www.idrocleansnc.it" at bounding box center [362, 319] width 65 height 11
